Goal: Browse casually: Explore the website without a specific task or goal

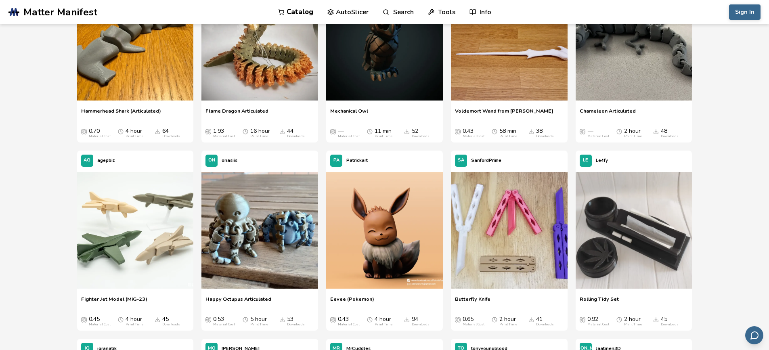
scroll to position [726, 0]
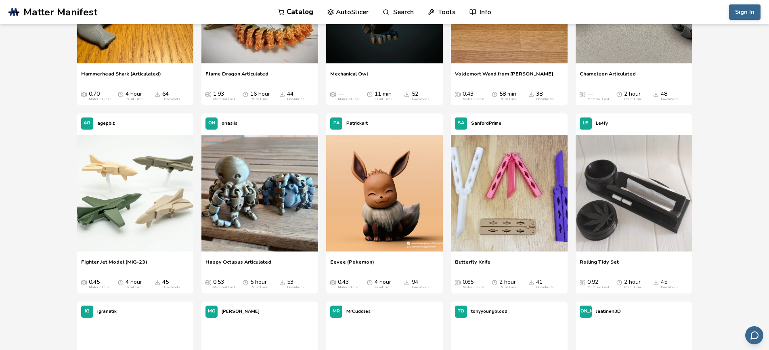
drag, startPoint x: 263, startPoint y: 95, endPoint x: 412, endPoint y: 322, distance: 271.6
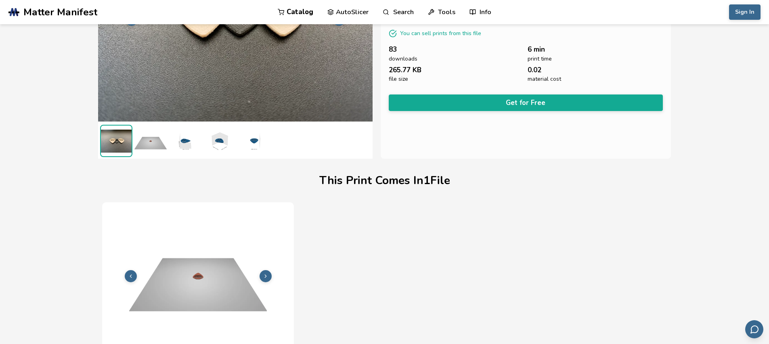
scroll to position [132, 0]
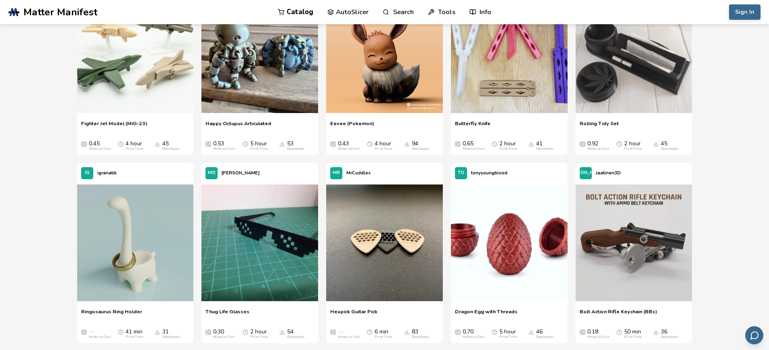
scroll to position [875, 0]
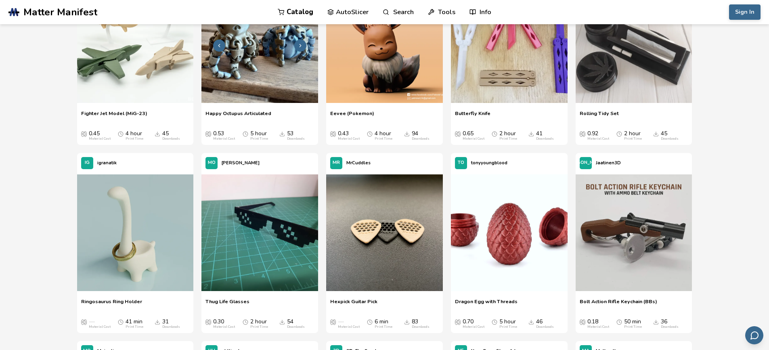
drag, startPoint x: 257, startPoint y: 61, endPoint x: 256, endPoint y: 57, distance: 4.1
click at [256, 57] on img at bounding box center [259, 44] width 117 height 117
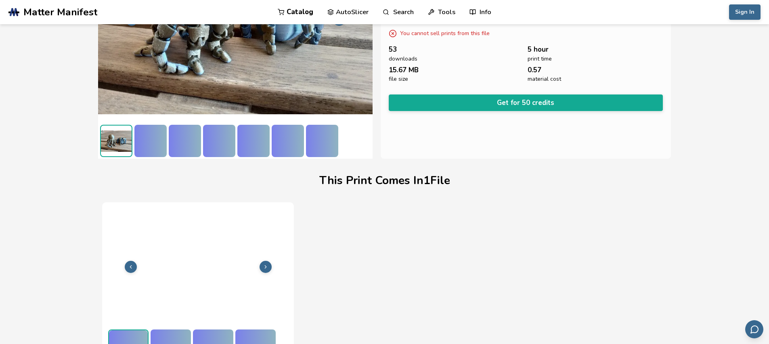
scroll to position [132, 0]
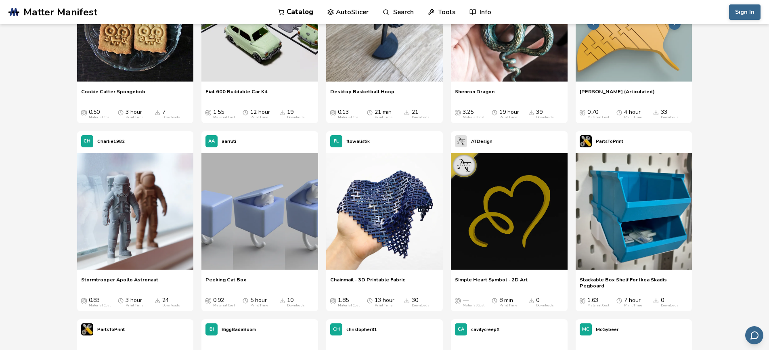
scroll to position [4102, 0]
